Goal: Find specific page/section: Find specific page/section

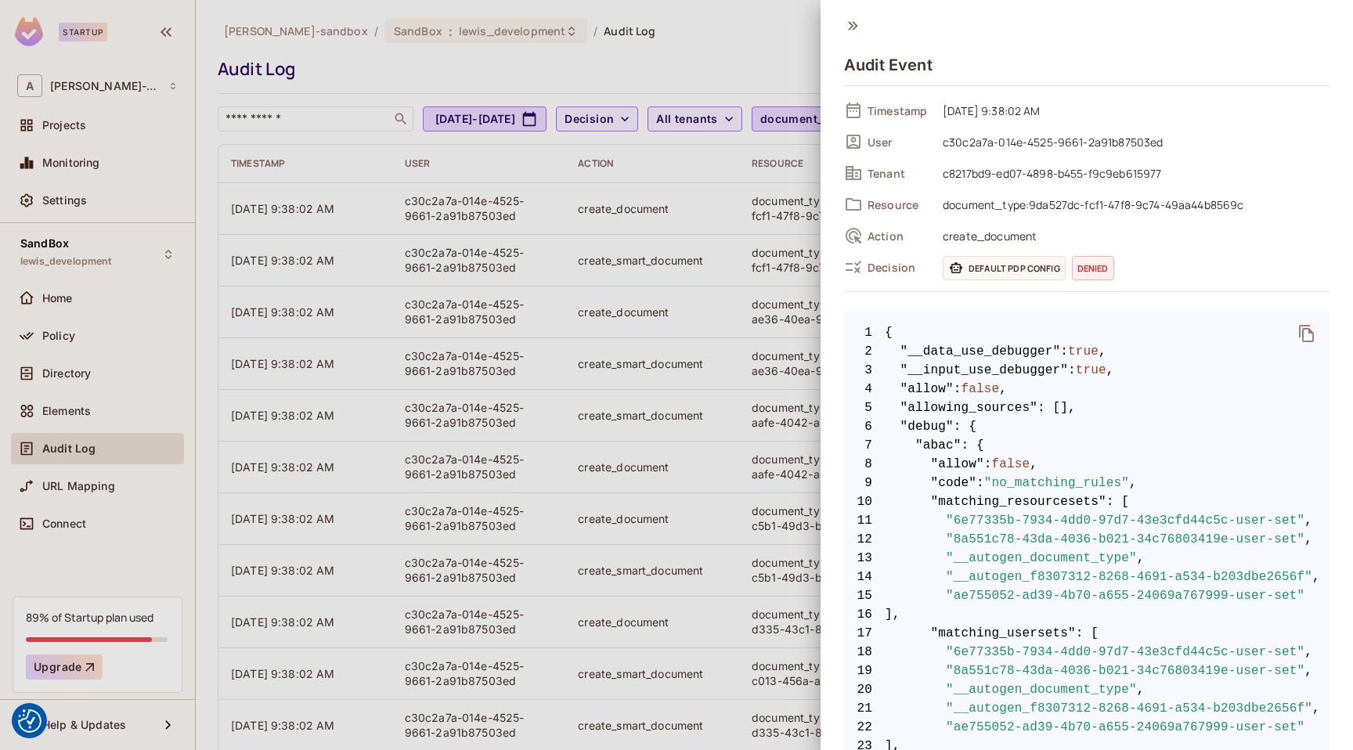
click at [385, 192] on div at bounding box center [676, 375] width 1353 height 750
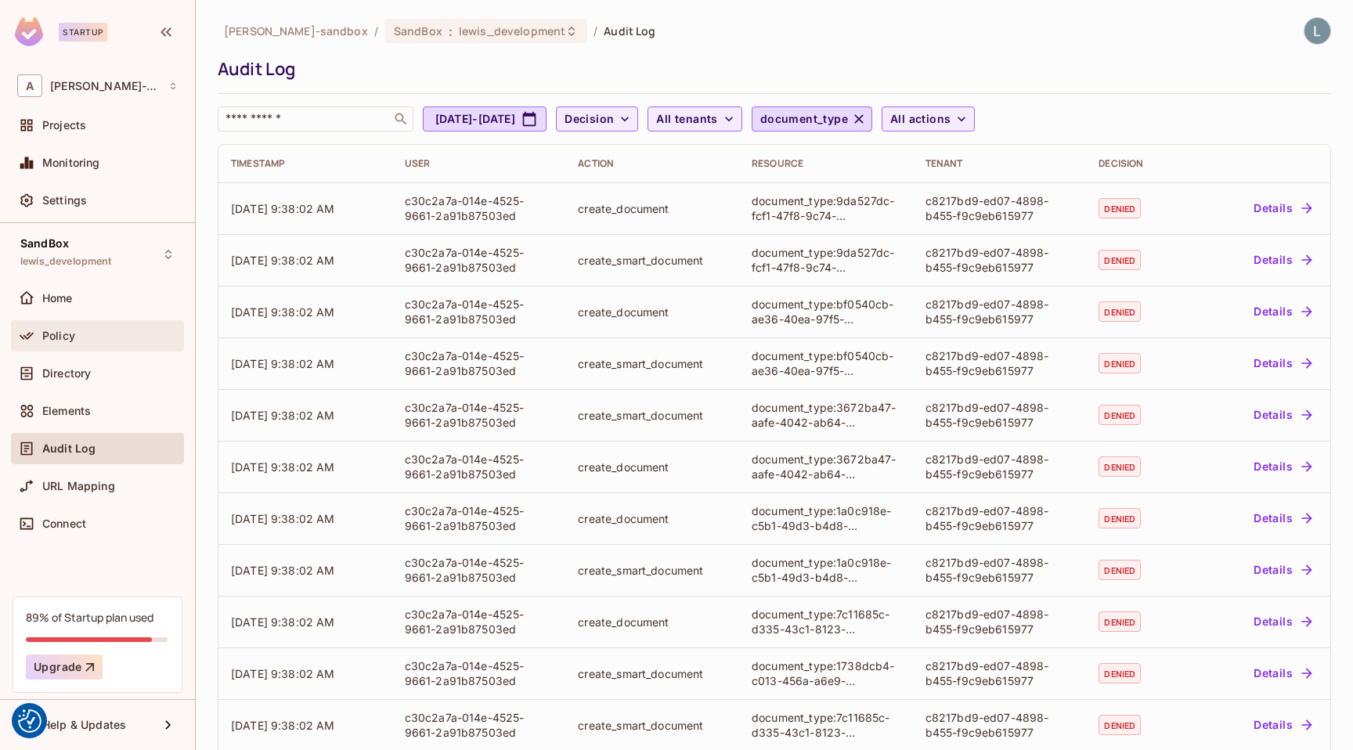
click at [96, 337] on div "Policy" at bounding box center [109, 336] width 135 height 13
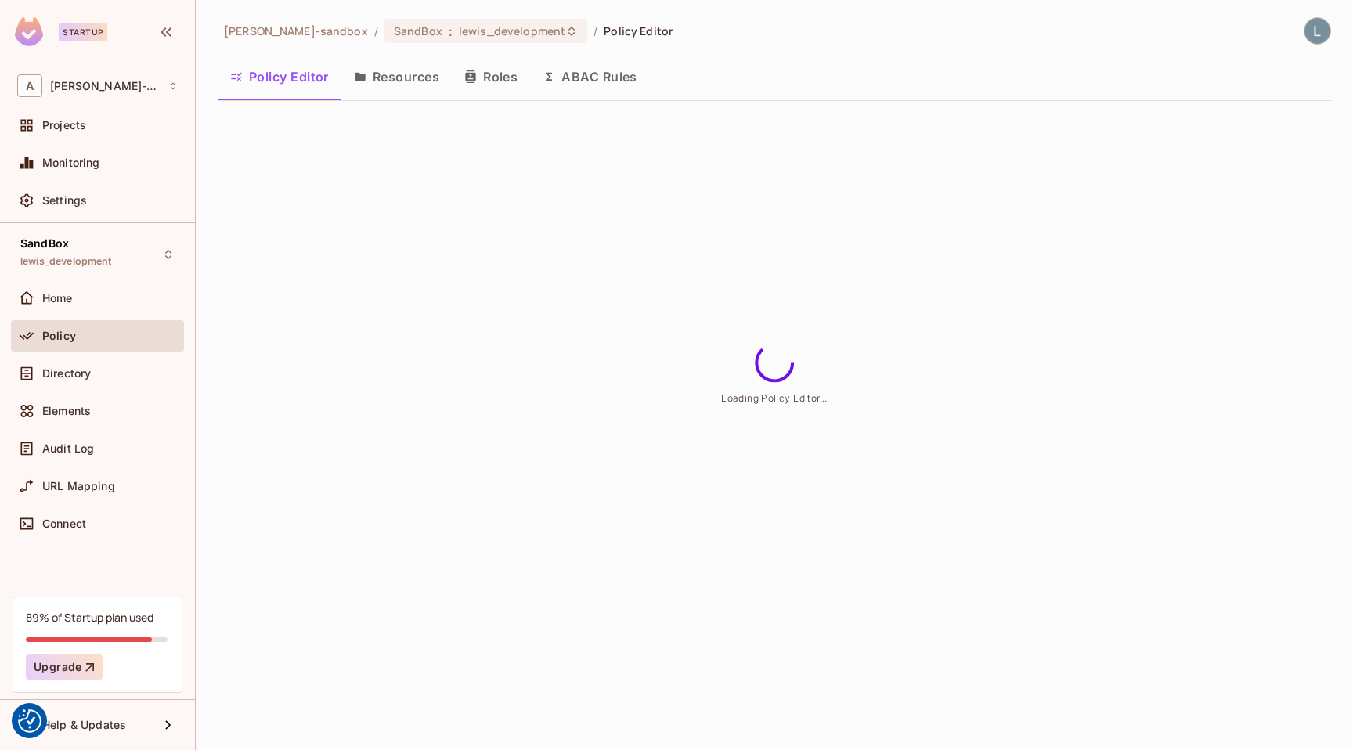
click at [604, 81] on button "ABAC Rules" at bounding box center [590, 76] width 120 height 39
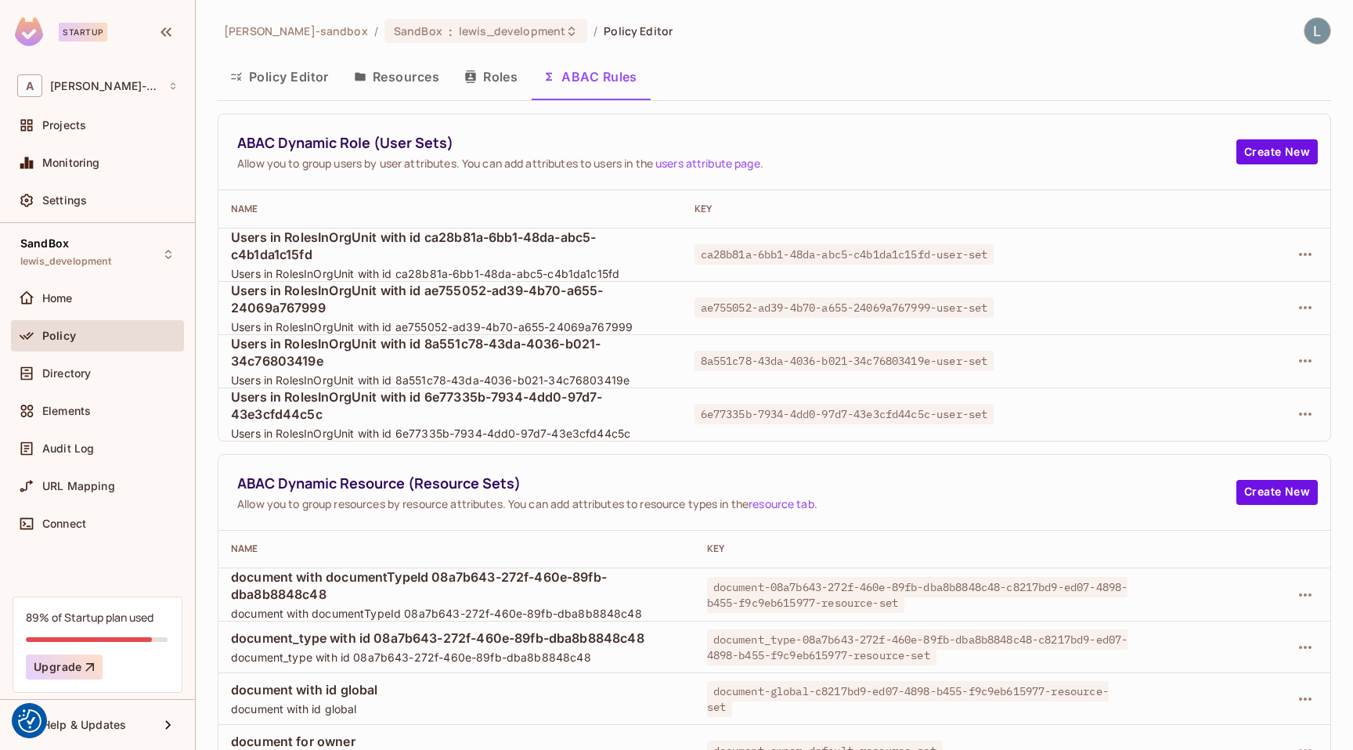
scroll to position [78, 0]
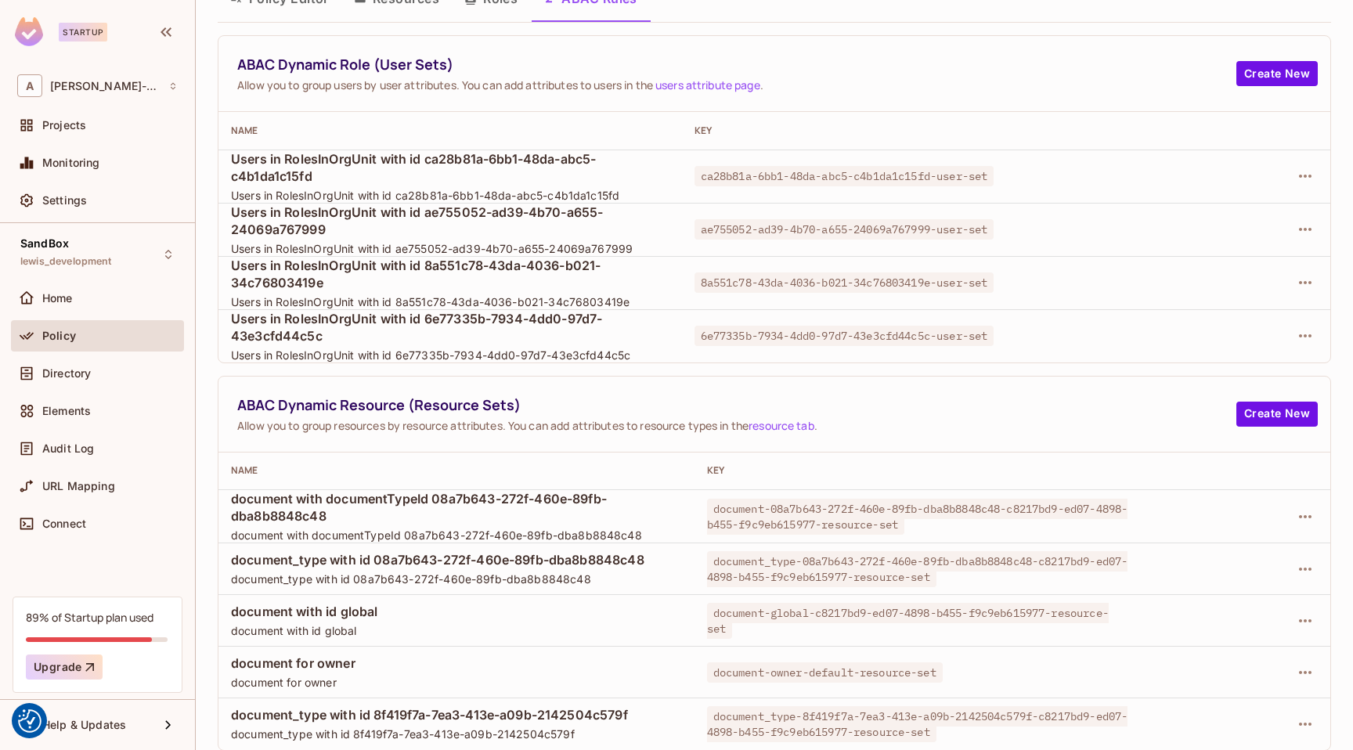
click at [287, 75] on div "ABAC Dynamic Role (User Sets) Allow you to group users by user attributes. You …" at bounding box center [736, 74] width 999 height 38
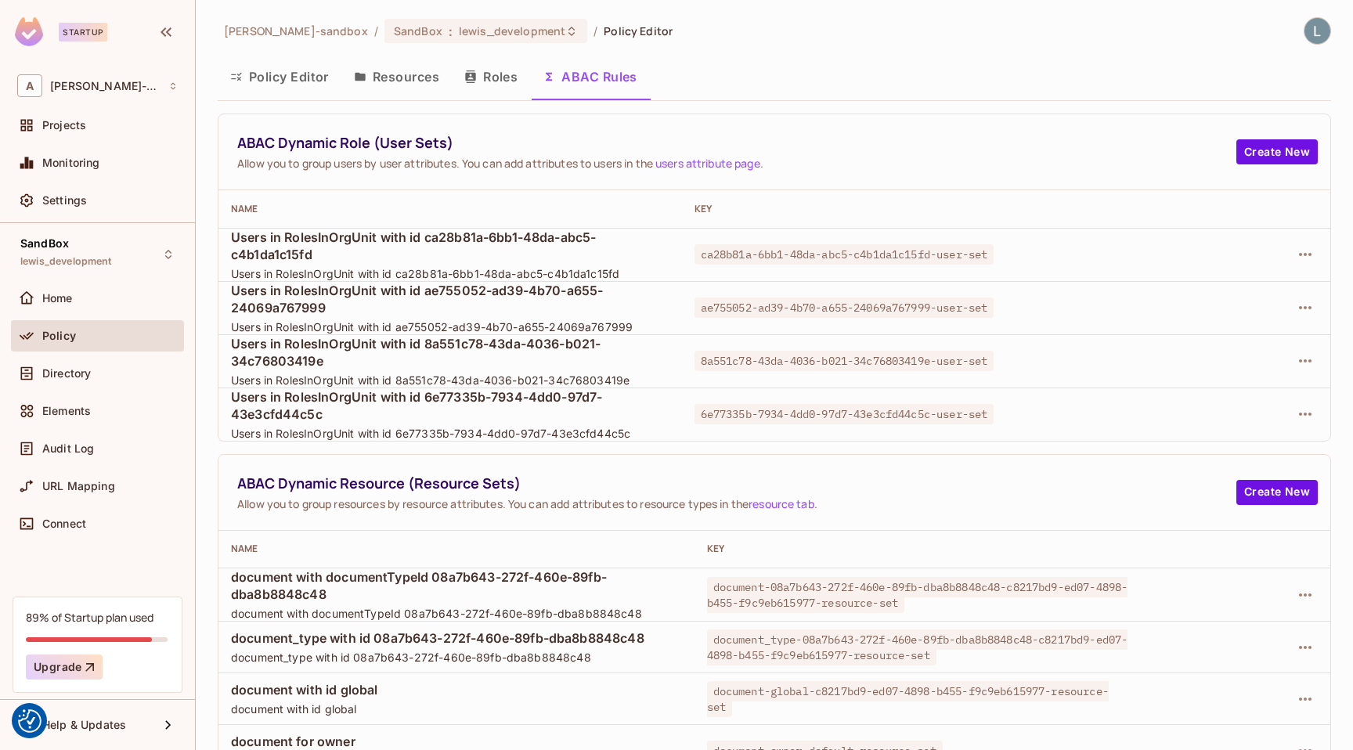
click at [281, 76] on button "Policy Editor" at bounding box center [280, 76] width 124 height 39
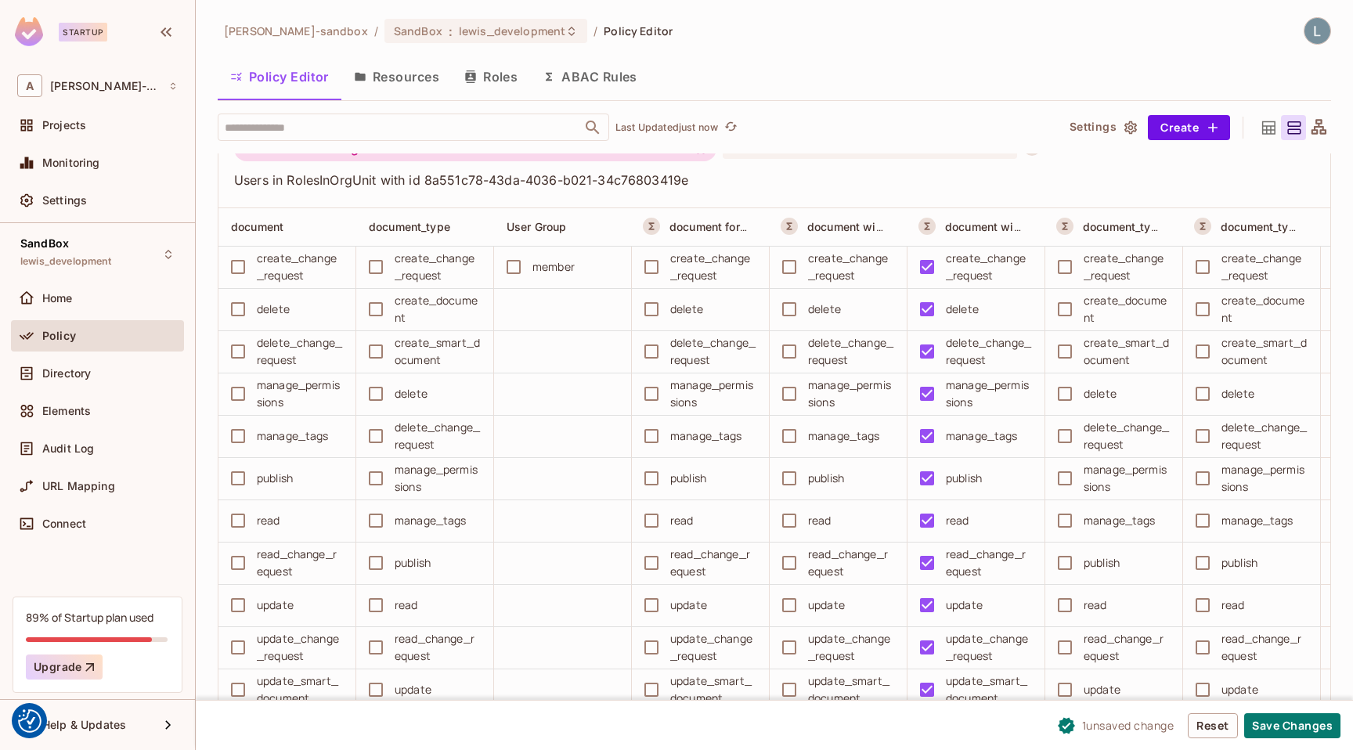
scroll to position [10228, 0]
